Goal: Information Seeking & Learning: Learn about a topic

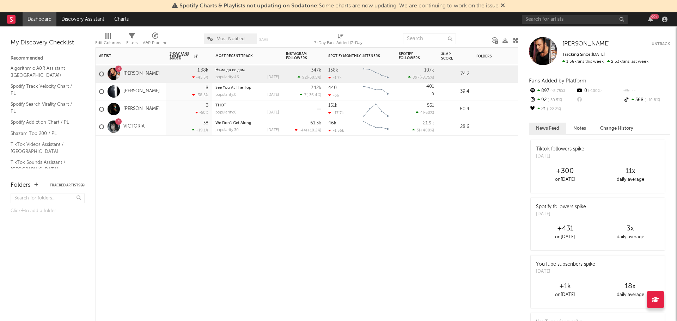
click at [118, 69] on div "4" at bounding box center [118, 69] width 2 height 0
click at [651, 21] on icon "button" at bounding box center [650, 20] width 5 height 6
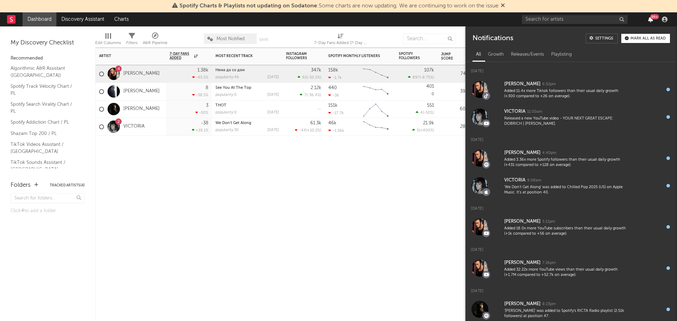
click at [651, 21] on icon "button" at bounding box center [650, 20] width 5 height 6
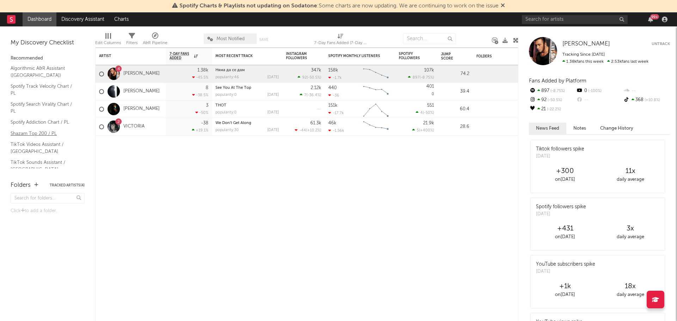
click at [30, 131] on link "Shazam Top 200 / PL" at bounding box center [44, 134] width 67 height 8
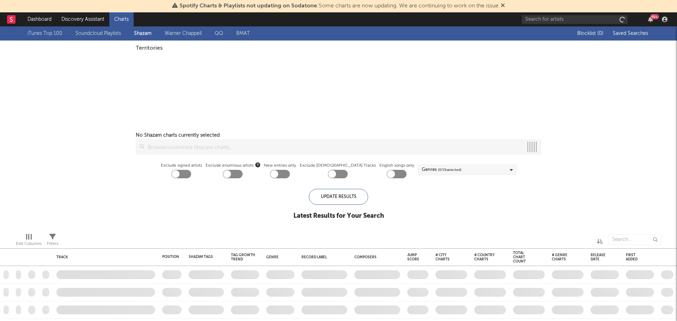
checkbox input "true"
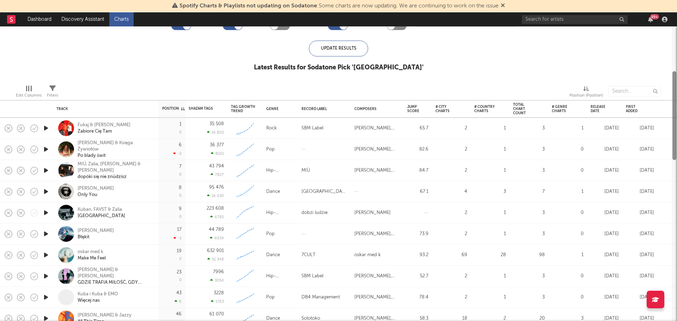
drag, startPoint x: 673, startPoint y: 62, endPoint x: 677, endPoint y: 107, distance: 45.0
click at [677, 107] on div at bounding box center [674, 173] width 5 height 295
click at [582, 22] on input "text" at bounding box center [575, 19] width 106 height 9
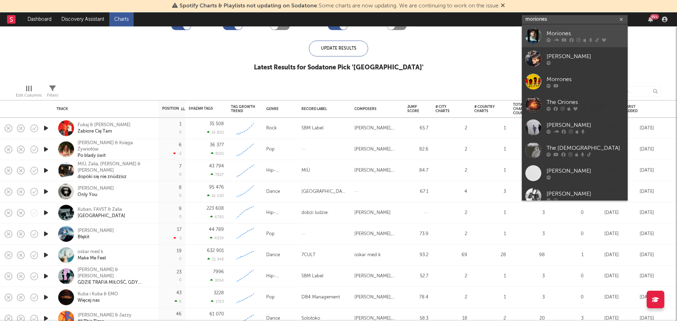
type input "moriones"
click at [541, 34] on div at bounding box center [534, 36] width 16 height 16
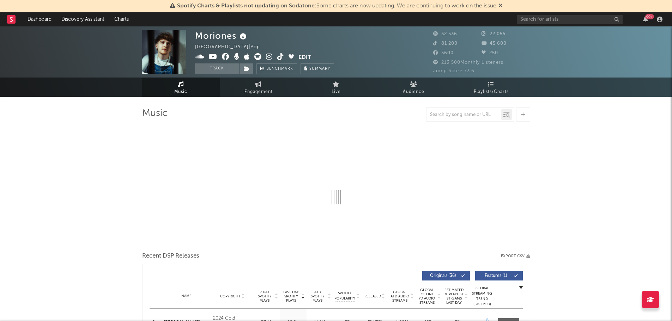
select select "6m"
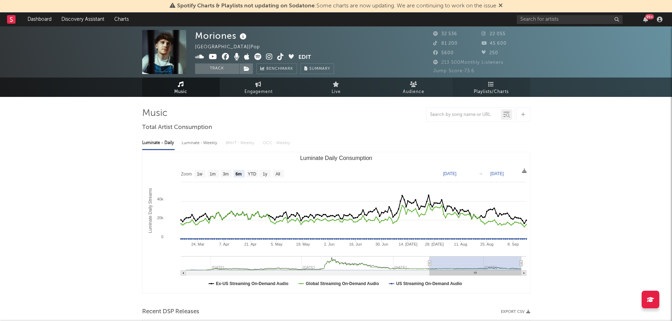
click at [493, 86] on icon at bounding box center [491, 84] width 6 height 6
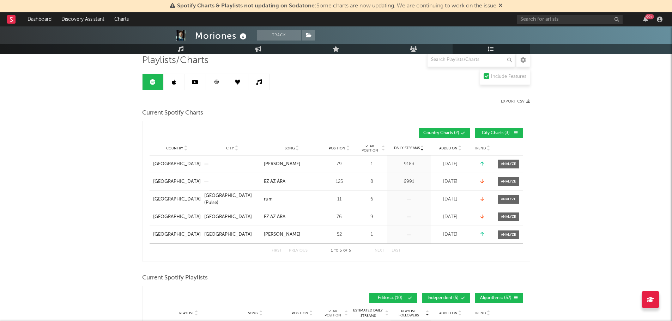
scroll to position [42, 0]
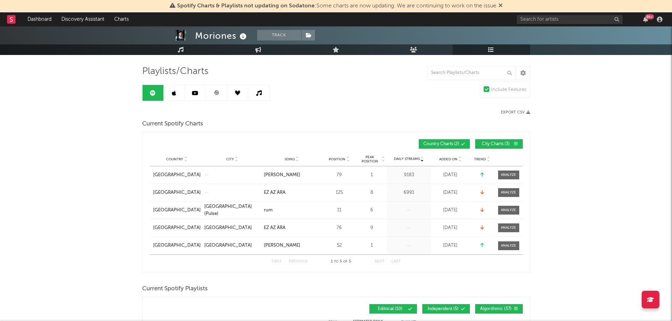
click at [169, 91] on link at bounding box center [174, 93] width 21 height 16
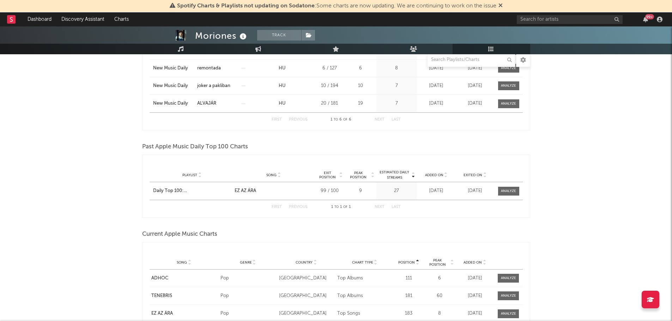
scroll to position [42, 0]
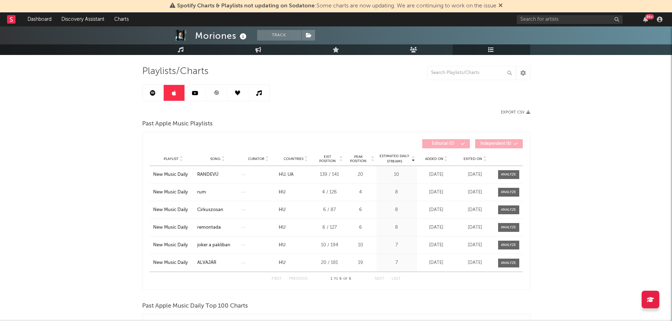
click at [192, 98] on link at bounding box center [195, 93] width 21 height 16
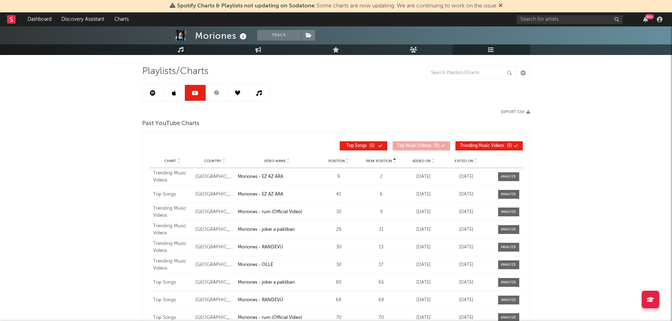
click at [219, 98] on link at bounding box center [216, 93] width 21 height 16
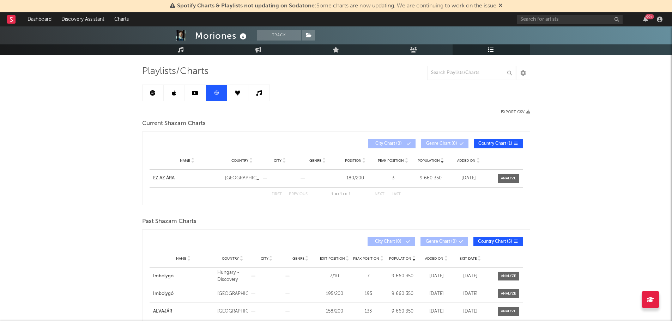
click at [238, 99] on link at bounding box center [237, 93] width 21 height 16
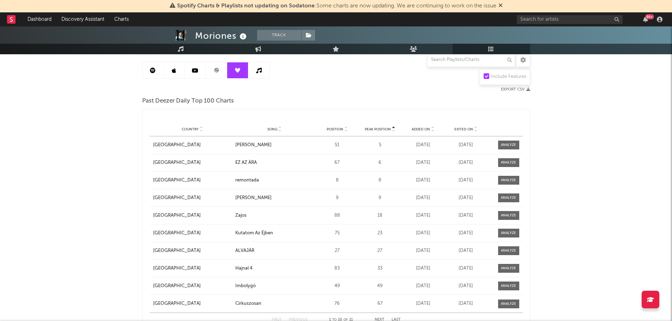
scroll to position [64, 0]
click at [260, 76] on link at bounding box center [258, 71] width 21 height 16
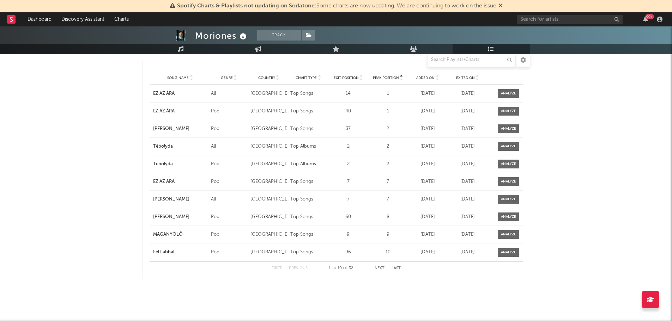
scroll to position [39, 0]
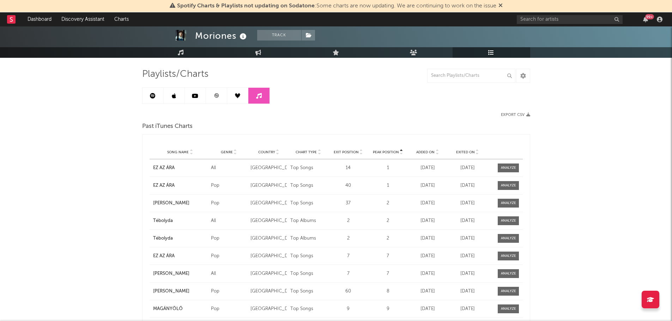
click at [243, 94] on link at bounding box center [237, 96] width 21 height 16
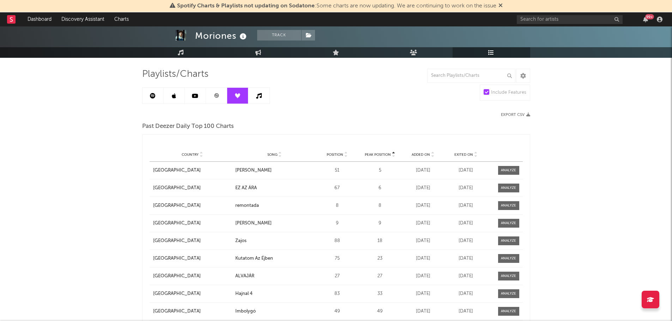
click at [212, 97] on link at bounding box center [216, 96] width 21 height 16
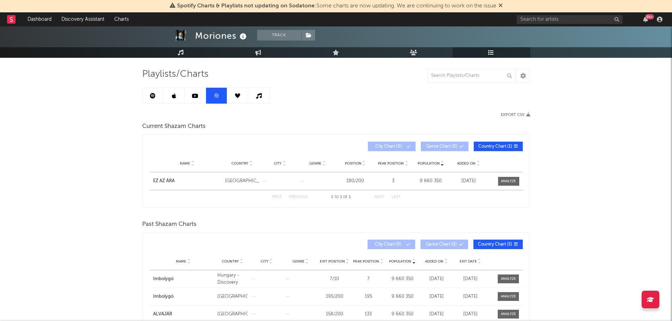
click at [157, 100] on link at bounding box center [152, 96] width 21 height 16
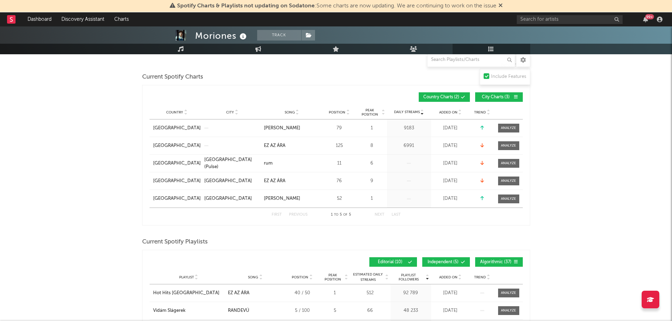
scroll to position [77, 0]
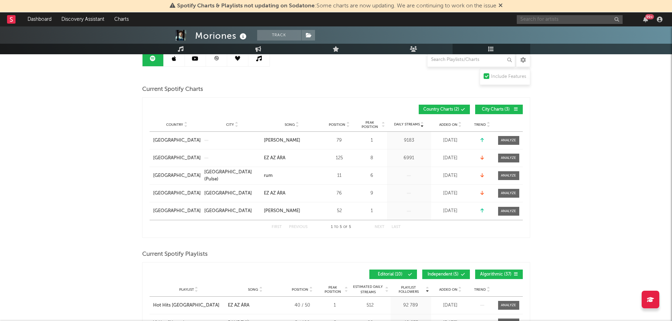
click at [525, 22] on input "text" at bounding box center [570, 19] width 106 height 9
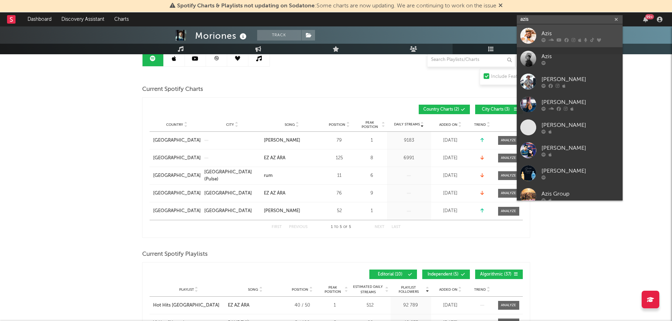
type input "azis"
click at [529, 38] on div at bounding box center [528, 36] width 16 height 16
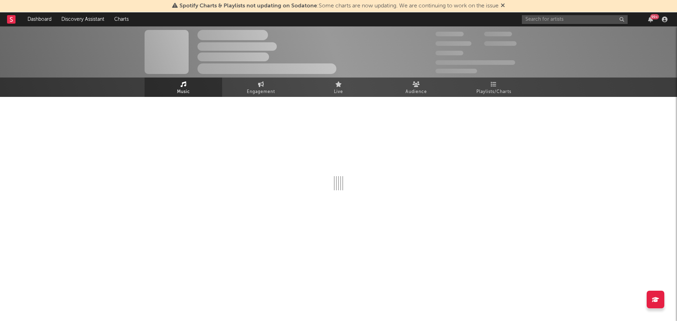
select select "6m"
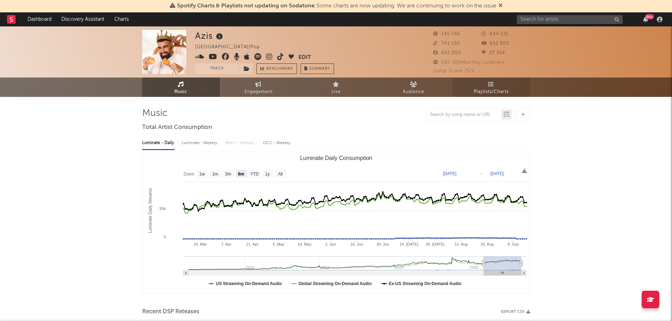
click at [493, 88] on span "Playlists/Charts" at bounding box center [491, 92] width 35 height 8
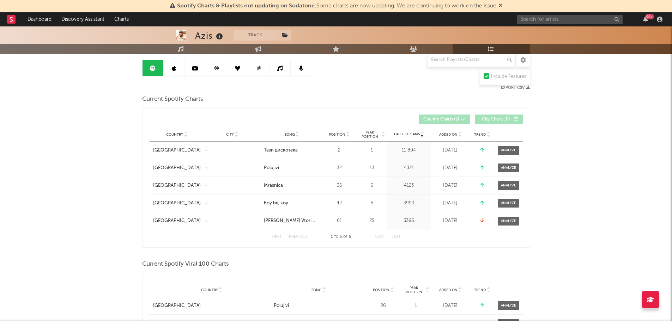
scroll to position [70, 0]
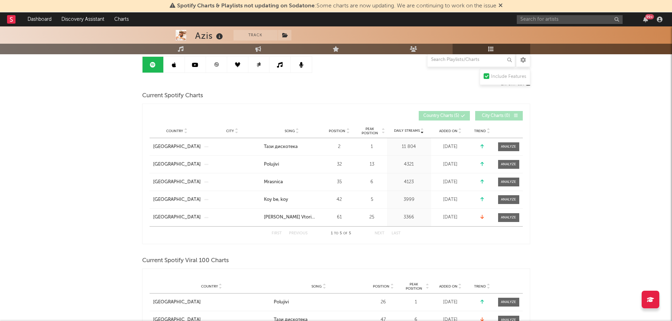
click at [173, 63] on icon at bounding box center [174, 65] width 4 height 6
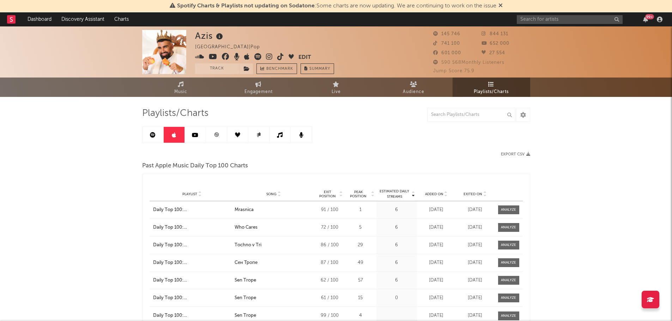
click at [195, 136] on icon at bounding box center [195, 135] width 6 height 6
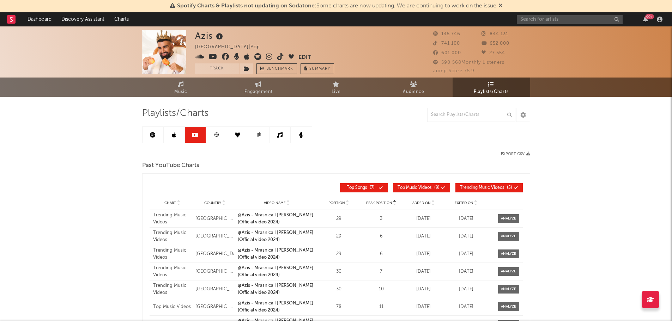
click at [214, 137] on icon at bounding box center [216, 134] width 5 height 5
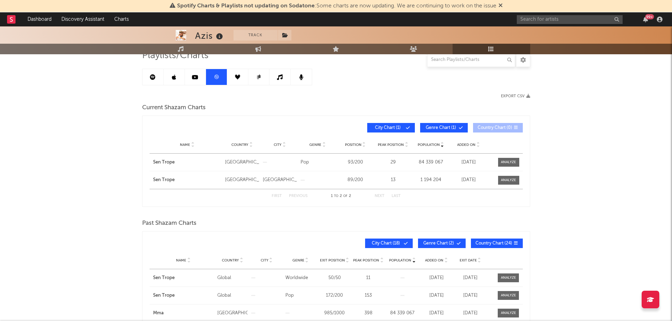
scroll to position [57, 0]
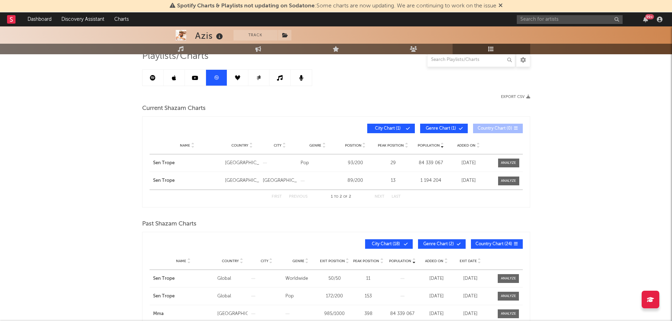
click at [237, 79] on icon at bounding box center [237, 77] width 5 height 5
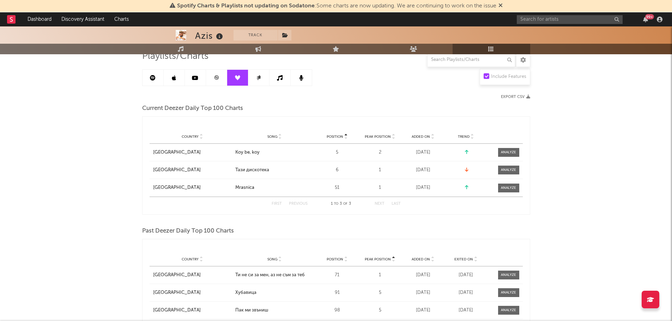
click at [277, 80] on icon at bounding box center [280, 78] width 6 height 6
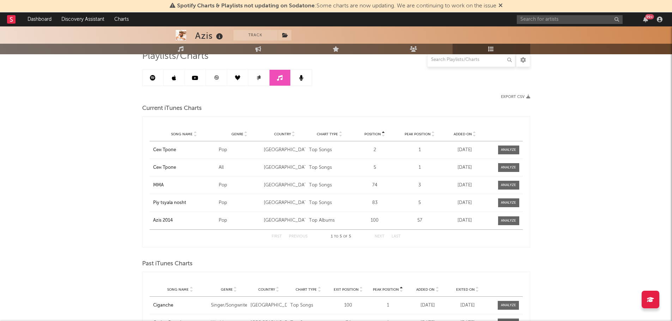
click at [298, 81] on link at bounding box center [301, 78] width 21 height 16
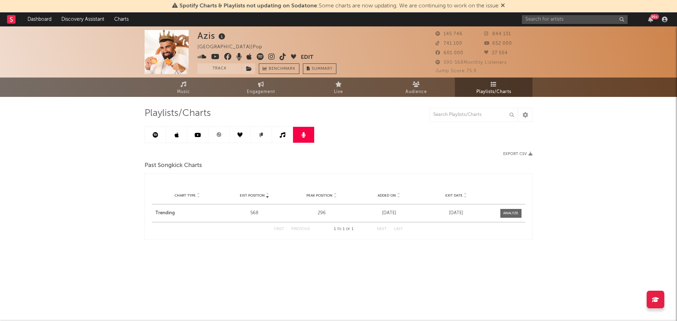
click at [282, 135] on icon at bounding box center [283, 135] width 6 height 6
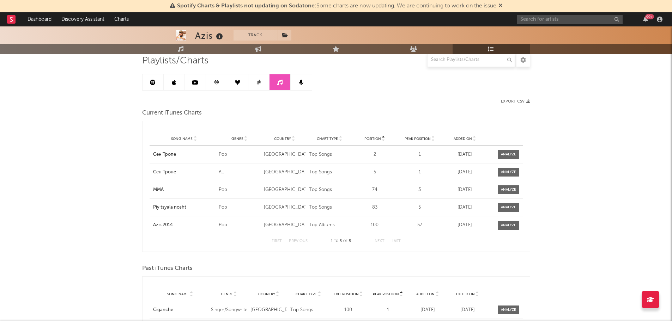
scroll to position [41, 0]
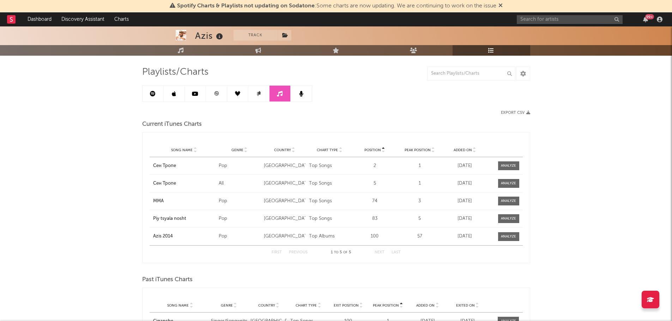
click at [257, 94] on icon at bounding box center [257, 94] width 3 height 4
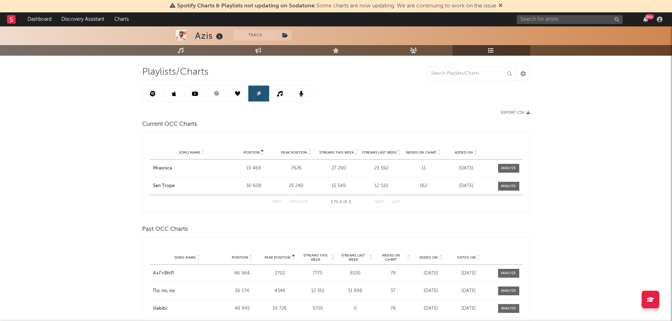
click at [242, 96] on link at bounding box center [237, 94] width 21 height 16
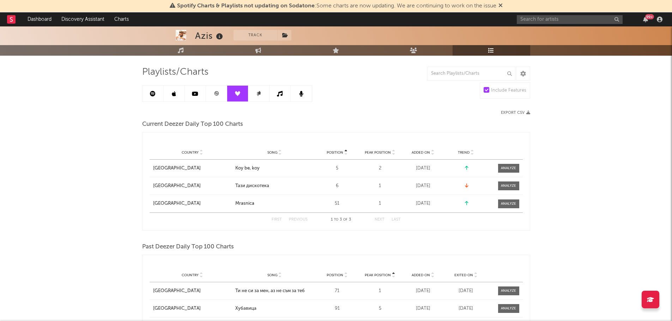
click at [217, 96] on link at bounding box center [216, 94] width 21 height 16
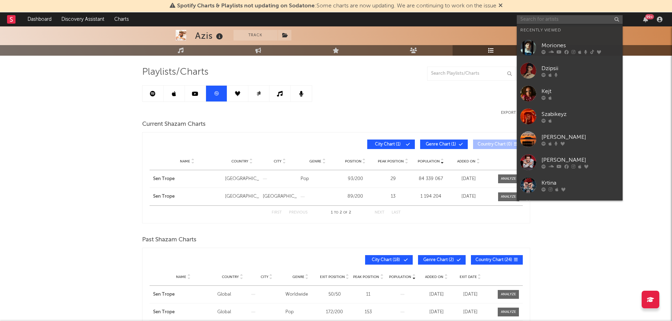
click at [529, 18] on input "text" at bounding box center [570, 19] width 106 height 9
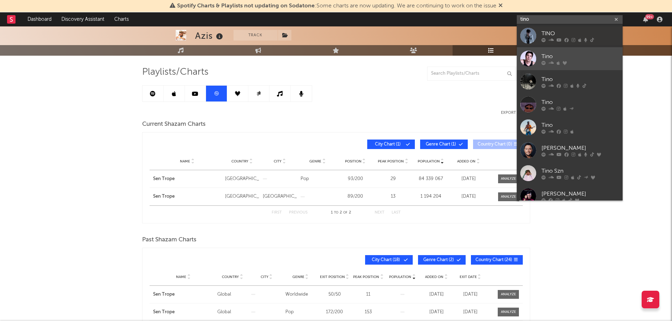
type input "tino"
click at [534, 57] on div at bounding box center [528, 59] width 16 height 16
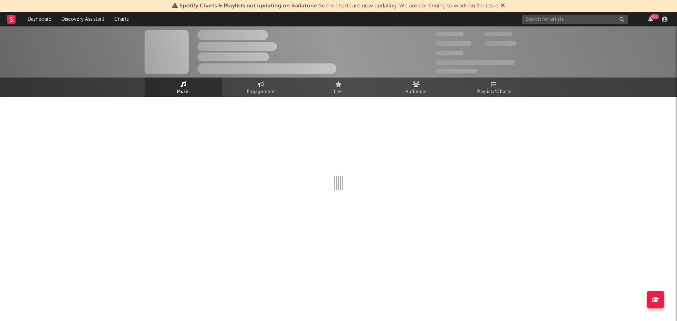
select select "6m"
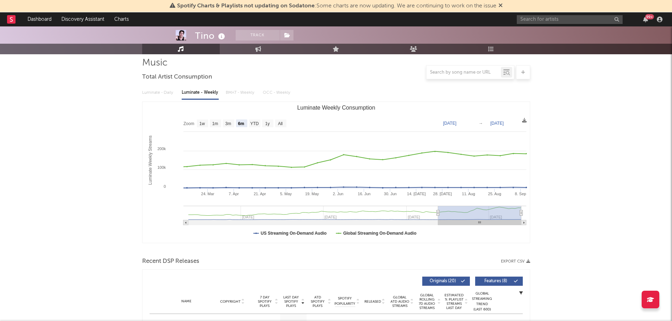
scroll to position [9, 0]
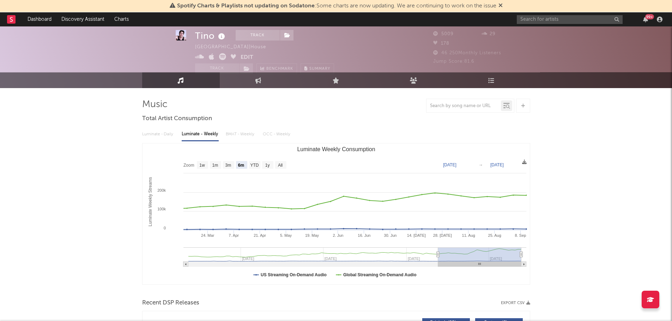
click at [493, 85] on link "Playlists/Charts" at bounding box center [492, 80] width 78 height 16
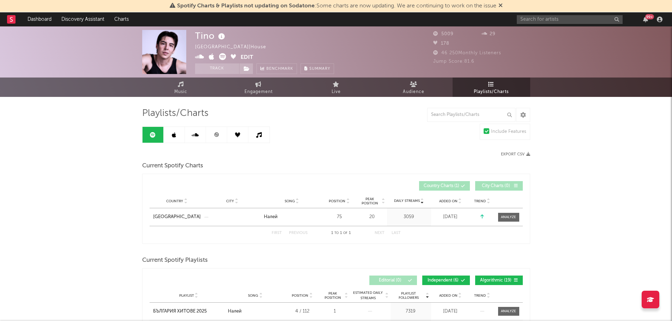
click at [172, 138] on icon at bounding box center [174, 135] width 4 height 6
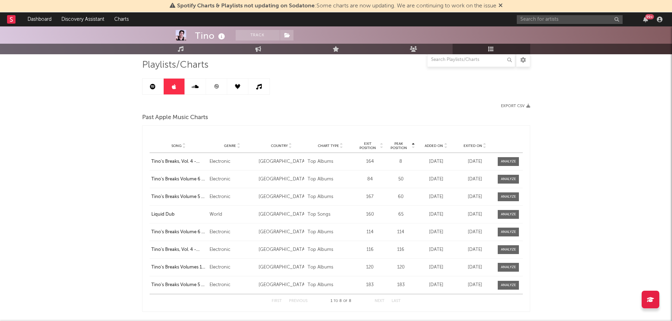
scroll to position [38, 0]
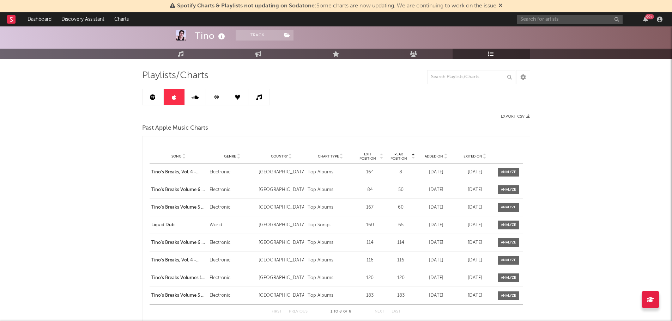
click at [187, 104] on link at bounding box center [195, 97] width 21 height 16
click at [187, 104] on div "Playlists/Charts Export CSV Past Apple Music Charts Peak Position Song Genre Co…" at bounding box center [336, 249] width 388 height 358
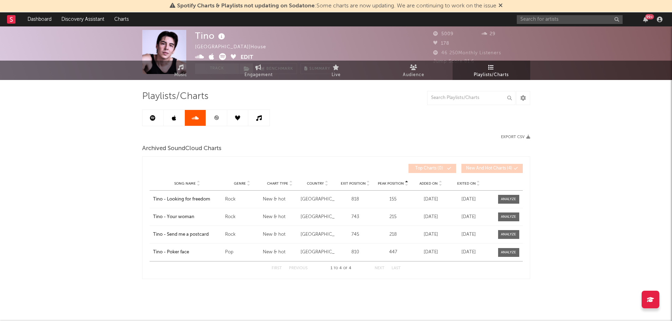
click at [216, 120] on icon at bounding box center [216, 117] width 5 height 5
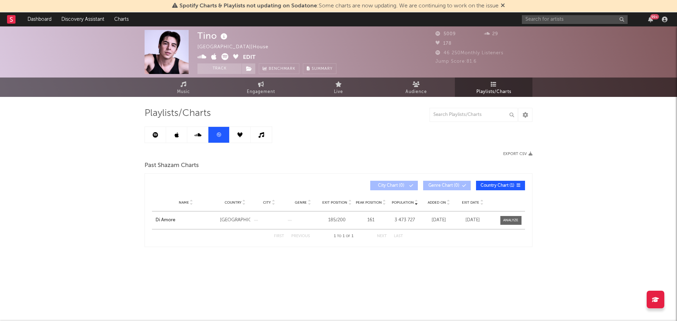
click at [243, 148] on div "Playlists/Charts Export CSV Past Shazam Charts Population Name Country City Gen…" at bounding box center [339, 178] width 388 height 140
click at [239, 142] on link at bounding box center [240, 135] width 21 height 16
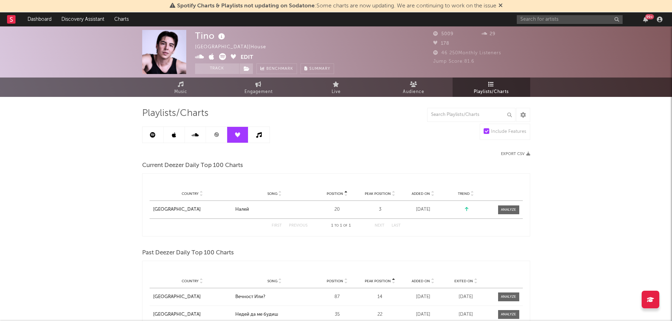
click at [255, 136] on link at bounding box center [258, 135] width 21 height 16
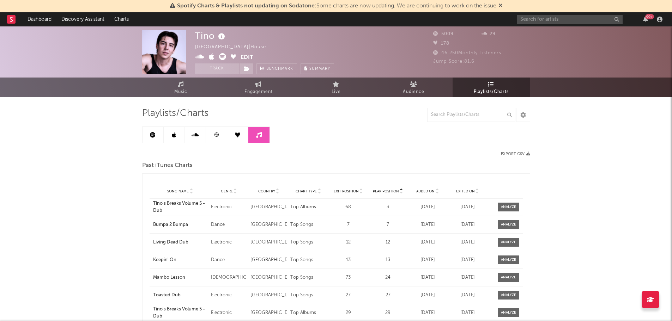
click at [241, 136] on link at bounding box center [237, 135] width 21 height 16
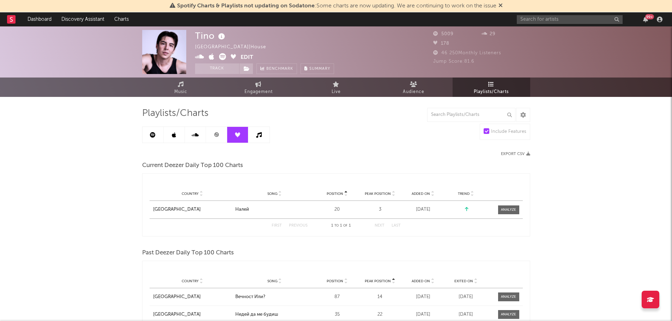
click at [241, 136] on link at bounding box center [237, 135] width 21 height 16
